Goal: Navigation & Orientation: Find specific page/section

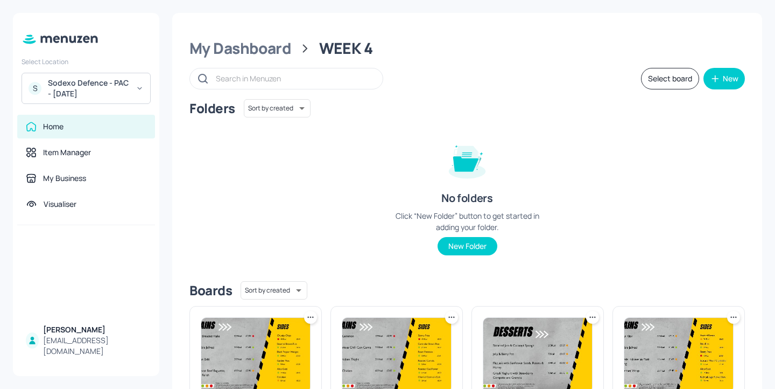
click at [84, 44] on icon at bounding box center [60, 39] width 78 height 12
click at [97, 99] on div "S Sodexo Defence - PAC - [DATE]" at bounding box center [86, 88] width 129 height 31
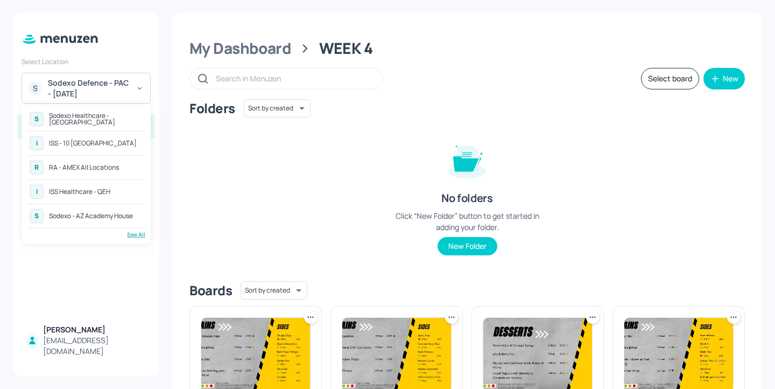
click at [114, 148] on div "I ISS - 10 [GEOGRAPHIC_DATA]" at bounding box center [86, 143] width 118 height 19
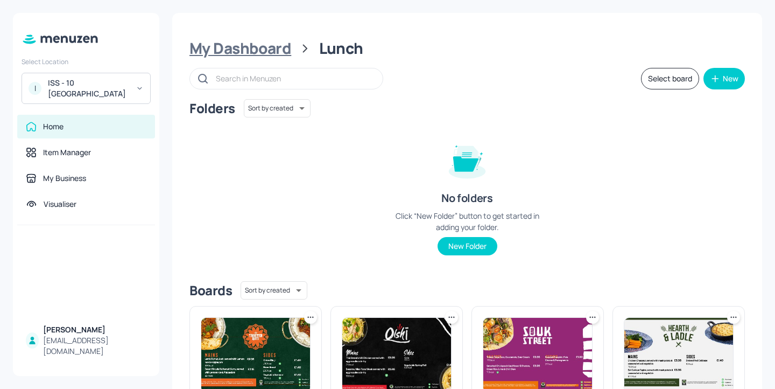
click at [274, 44] on div "My Dashboard" at bounding box center [240, 48] width 102 height 19
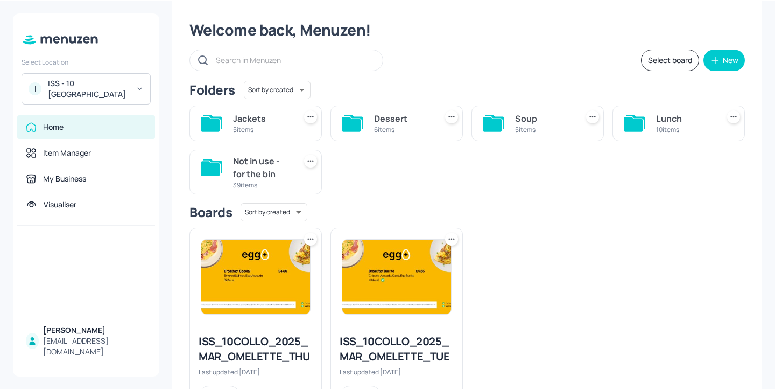
scroll to position [21, 0]
